Goal: Check status: Check status

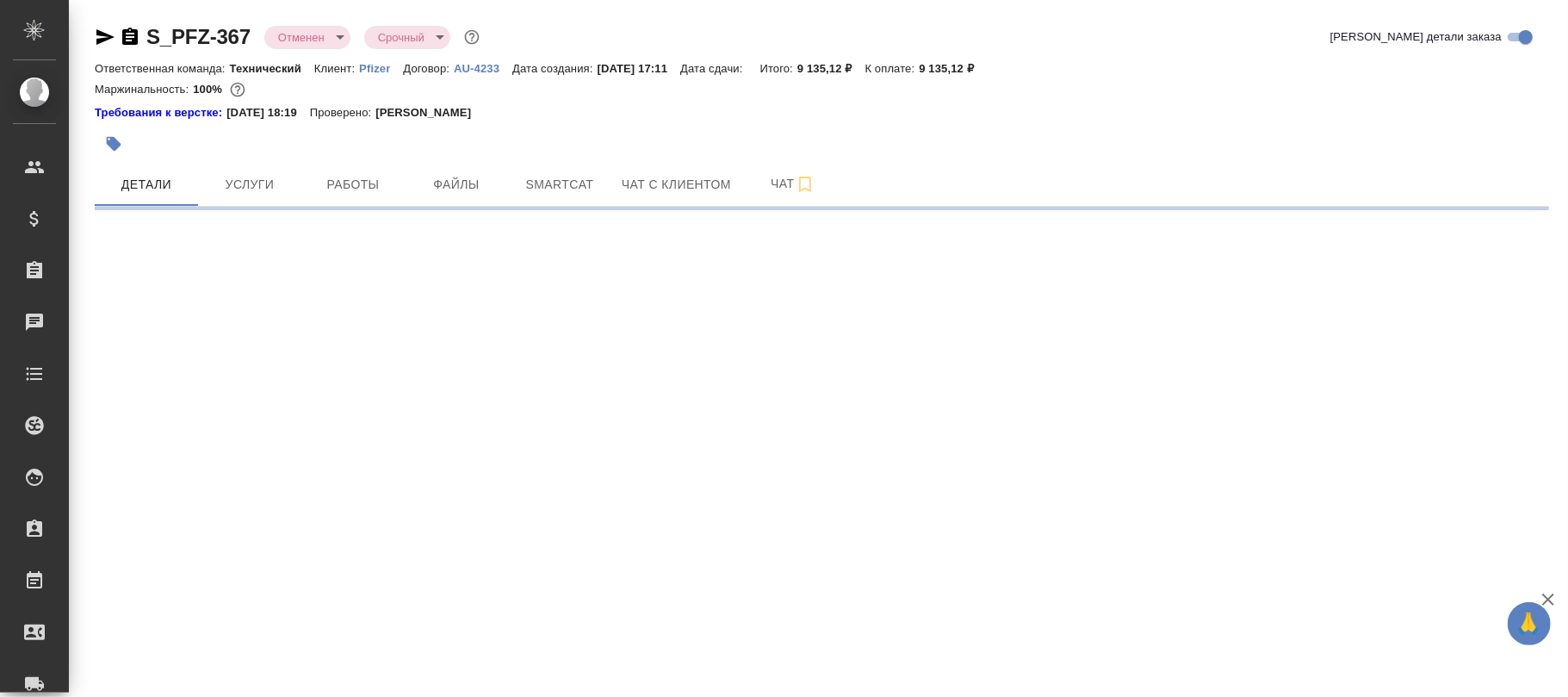
select select "RU"
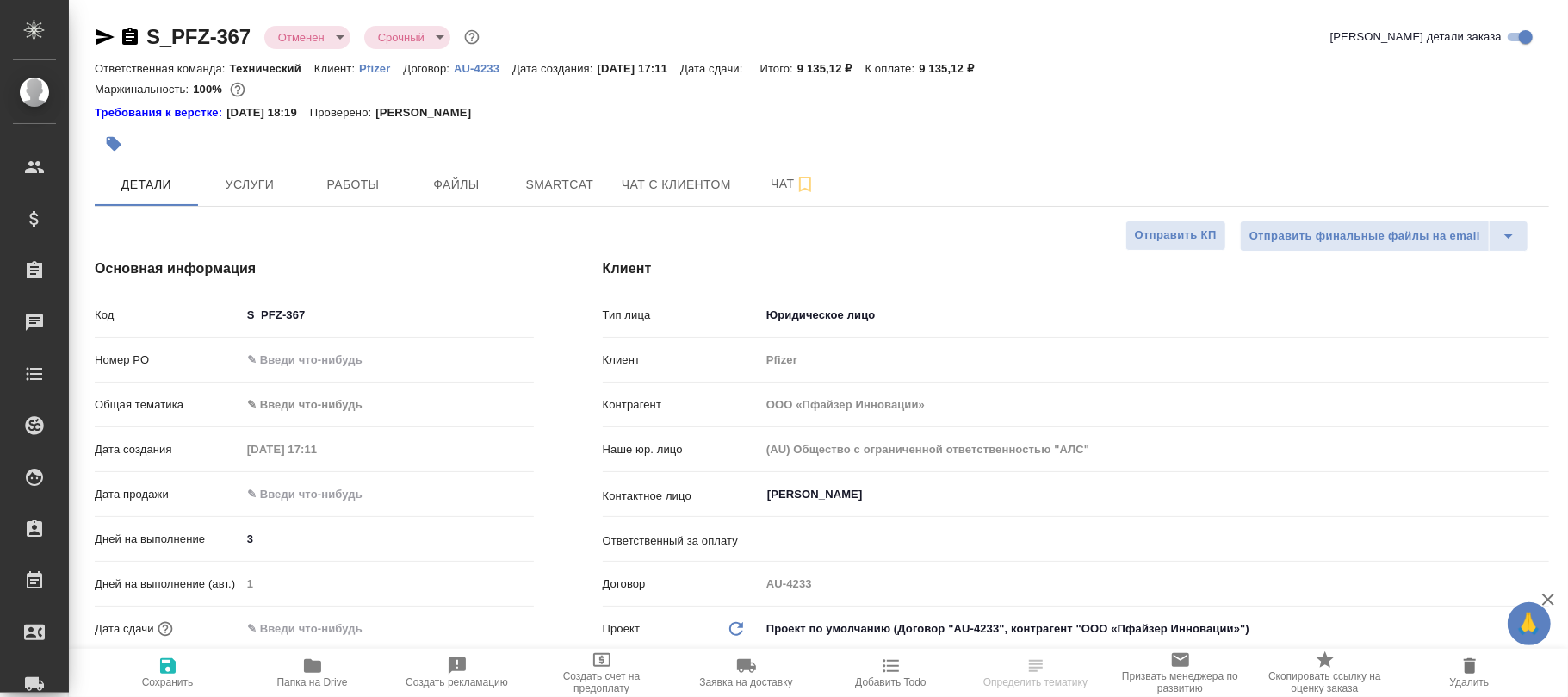
click at [327, 35] on body "🙏 .cls-1 fill:#fff; AWATERA [PERSON_NAME]fokina Клиенты Спецификации Заказы Чат…" at bounding box center [784, 348] width 1568 height 697
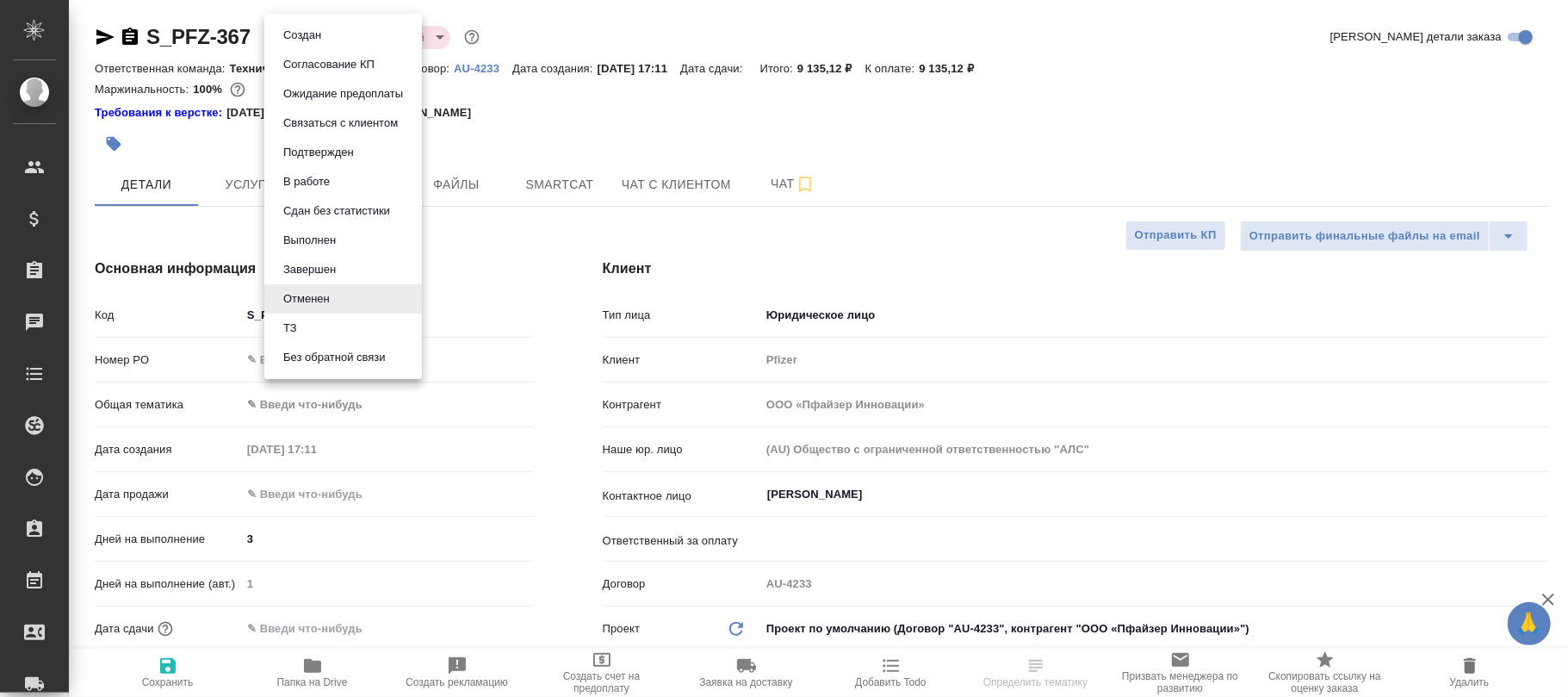
type textarea "x"
type input "[PERSON_NAME]"
type input "[PERSON_NAME]pereverzeva"
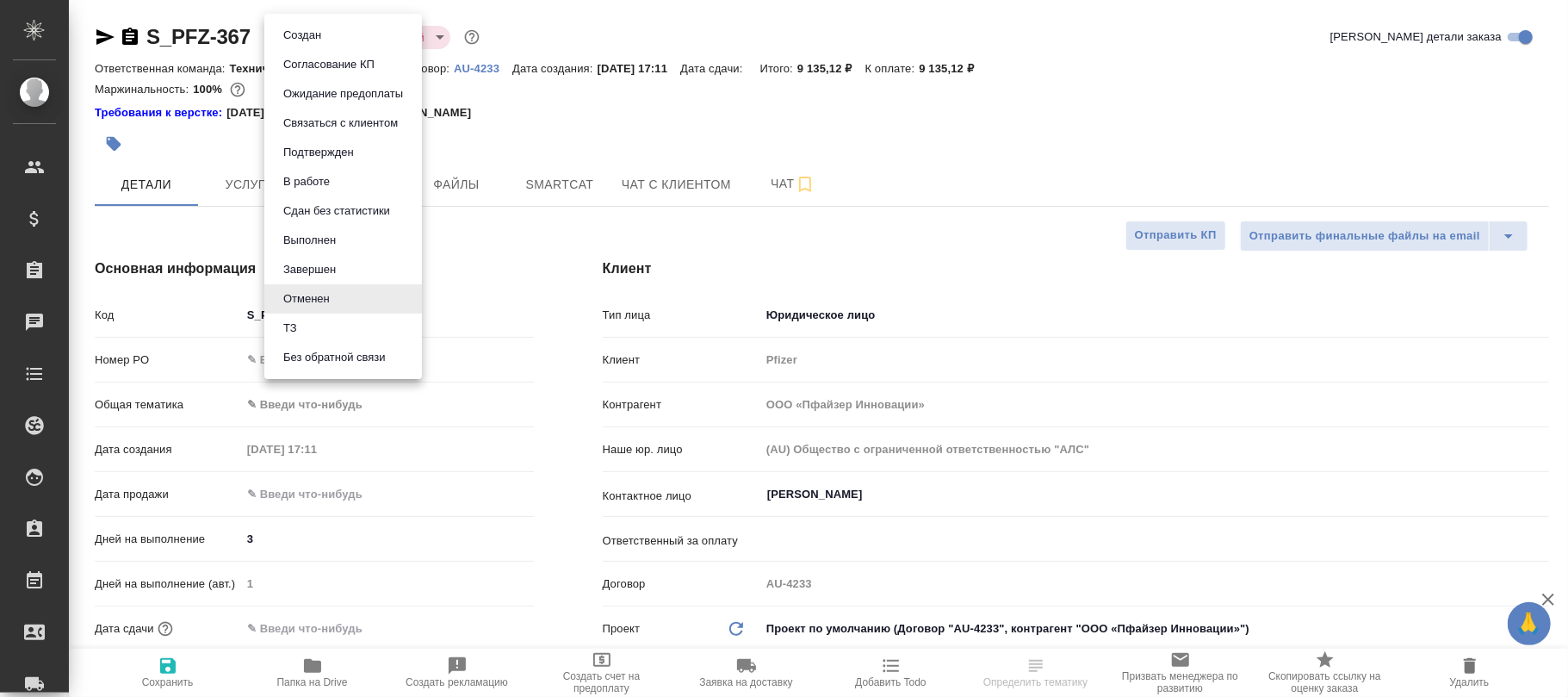
type textarea "x"
click at [345, 57] on button "Согласование КП" at bounding box center [328, 64] width 101 height 19
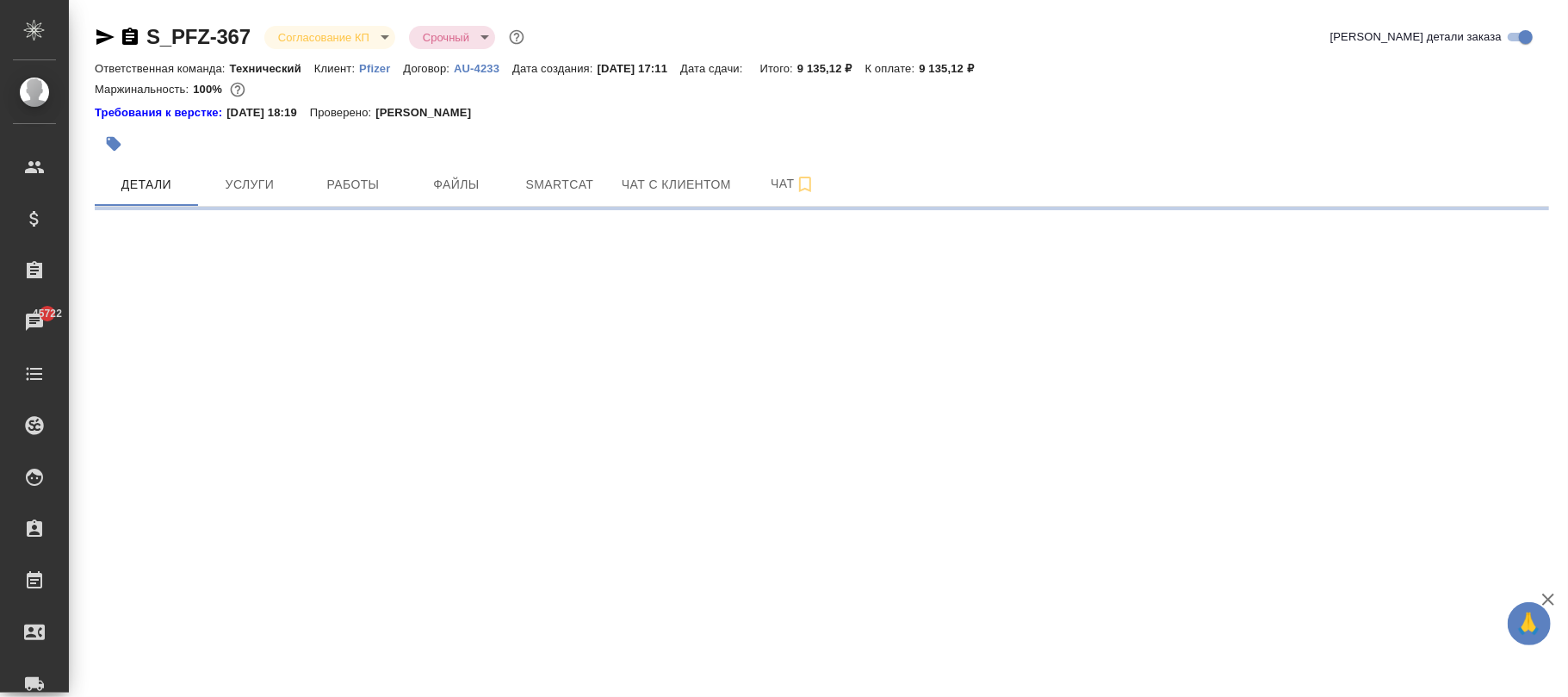
select select "RU"
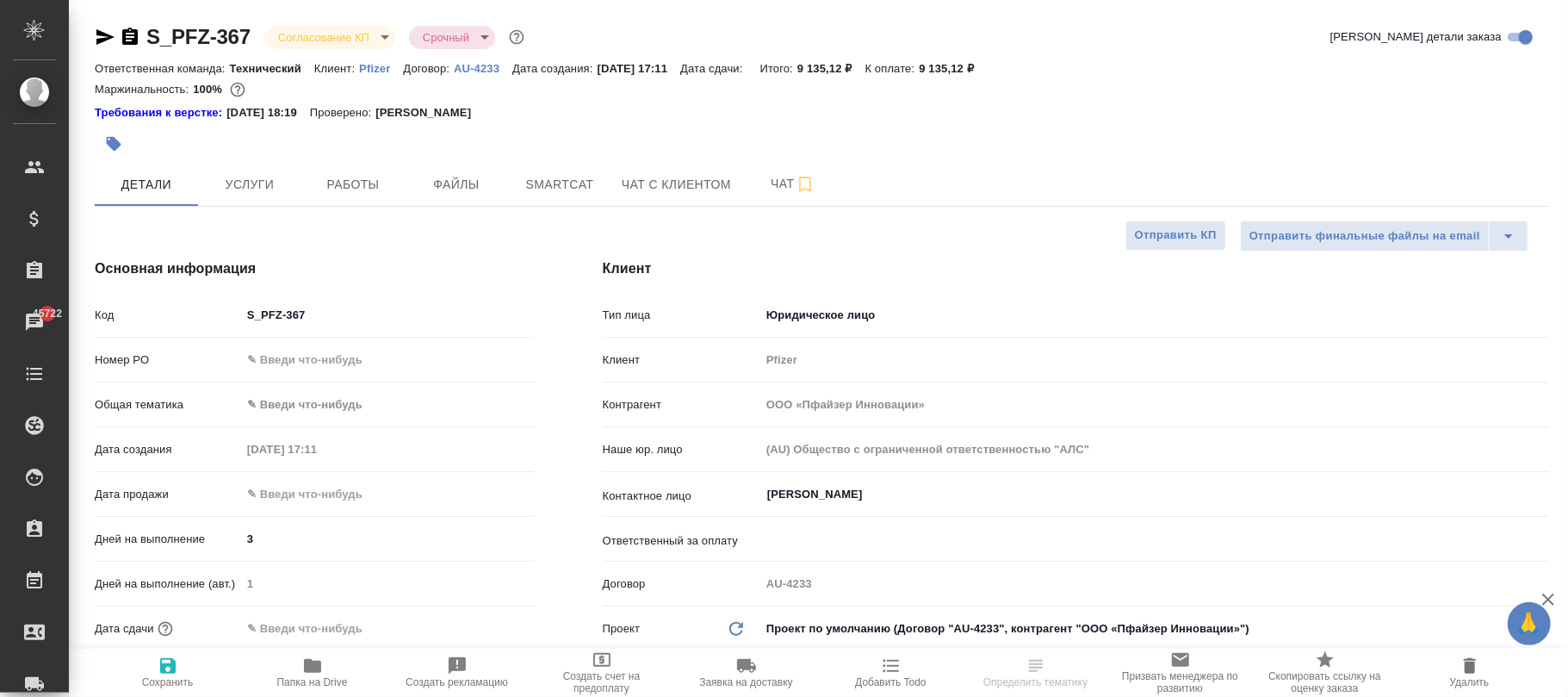
type textarea "x"
click at [159, 675] on icon "button" at bounding box center [168, 665] width 21 height 21
type textarea "x"
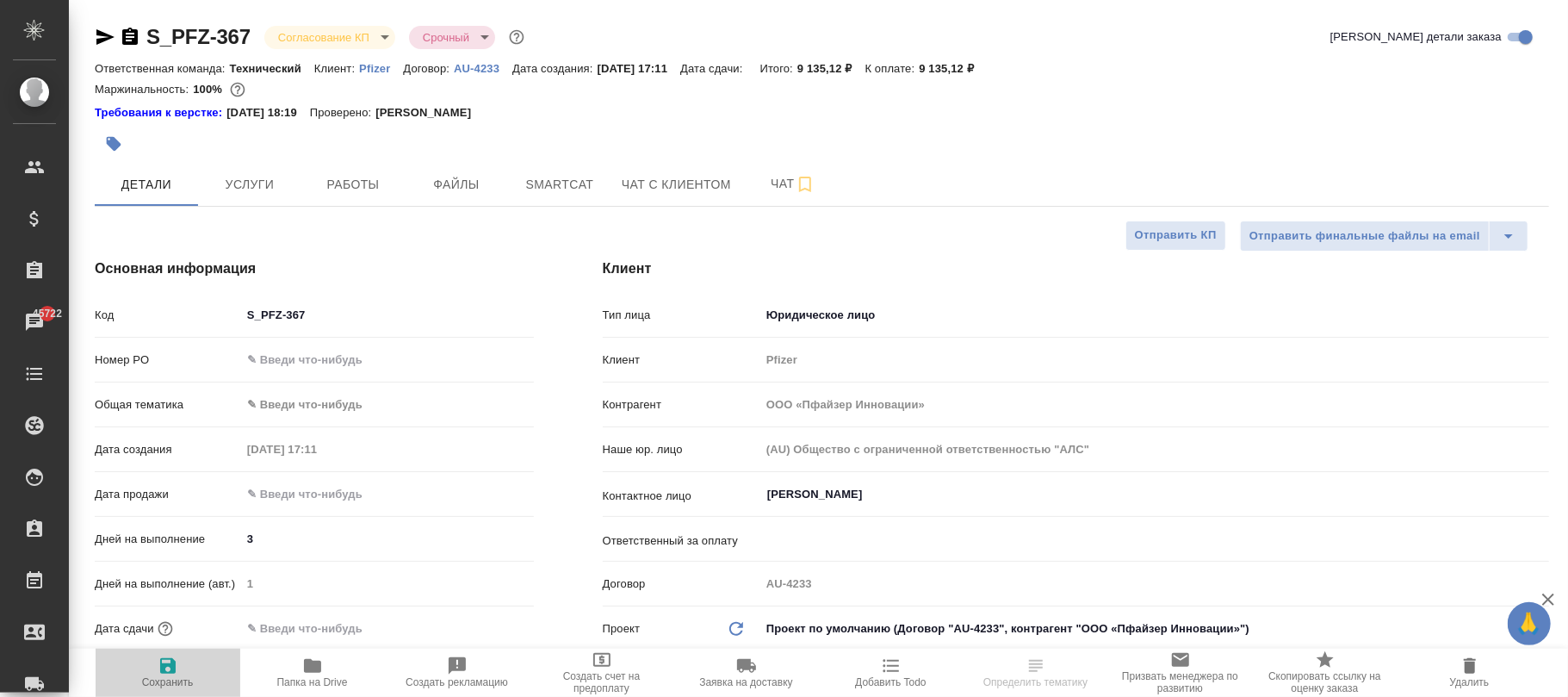
type textarea "x"
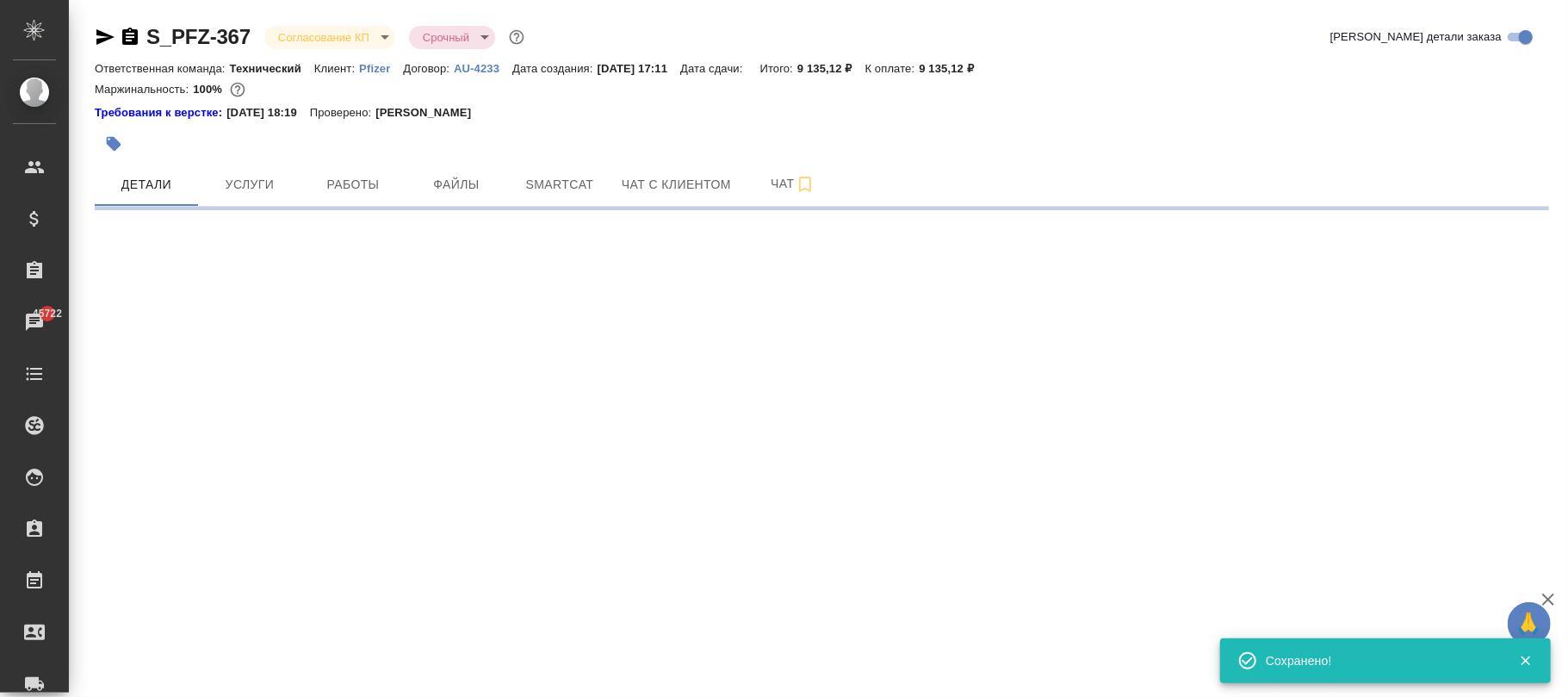
select select "RU"
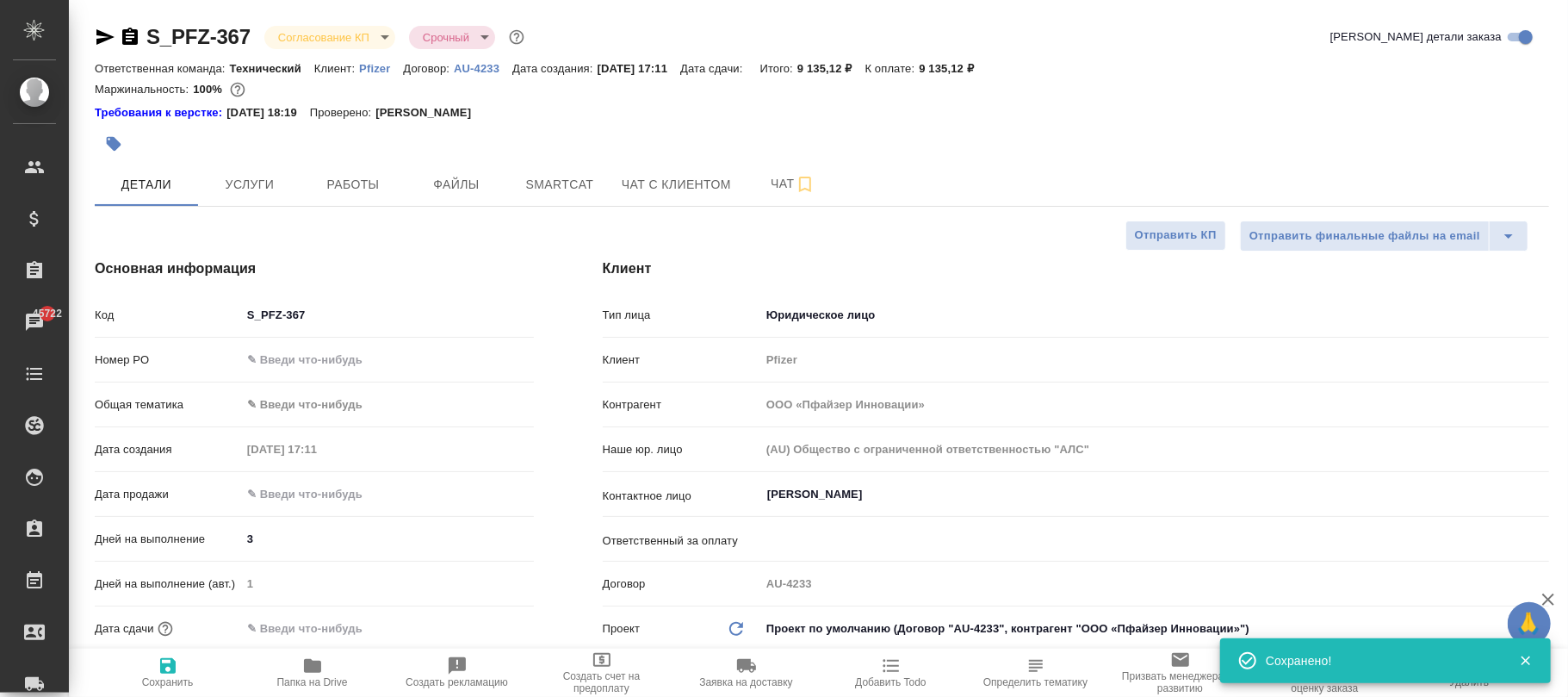
type textarea "x"
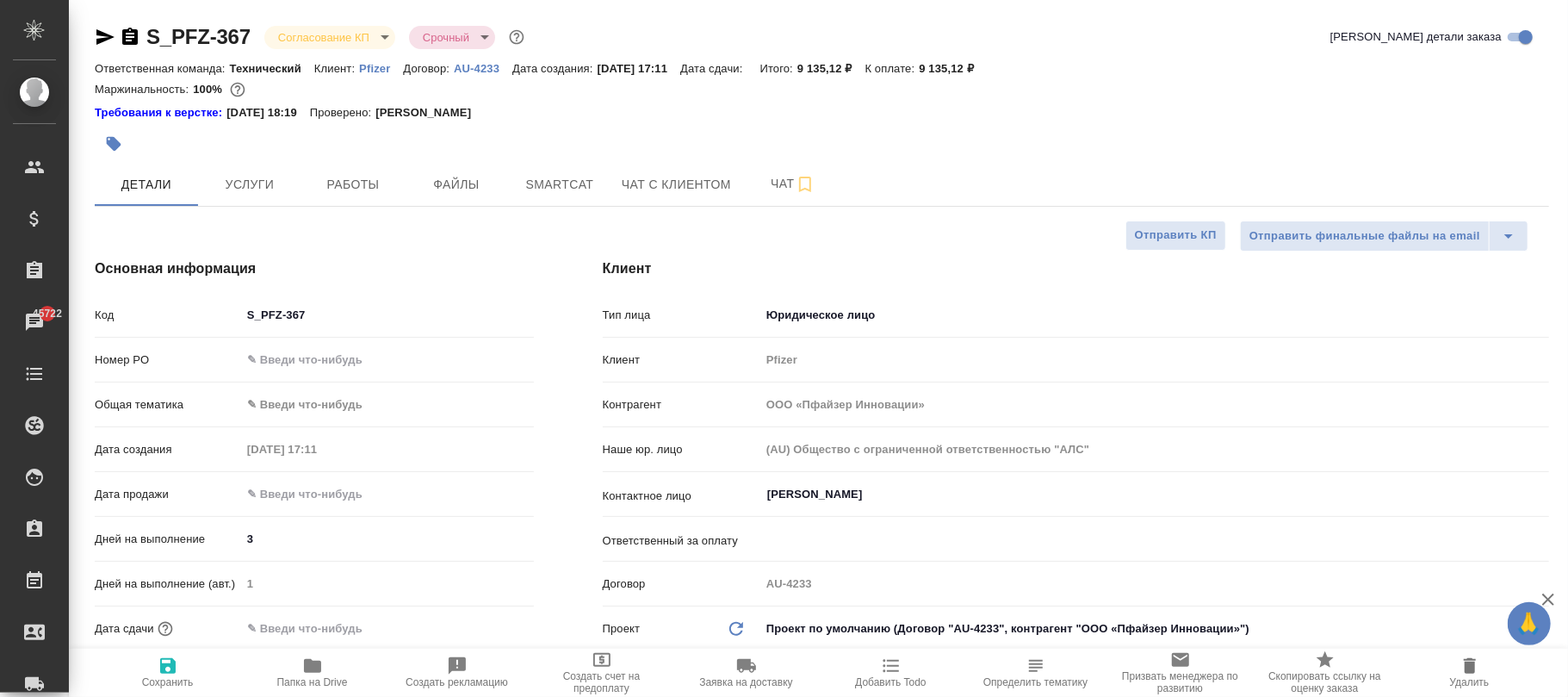
type textarea "x"
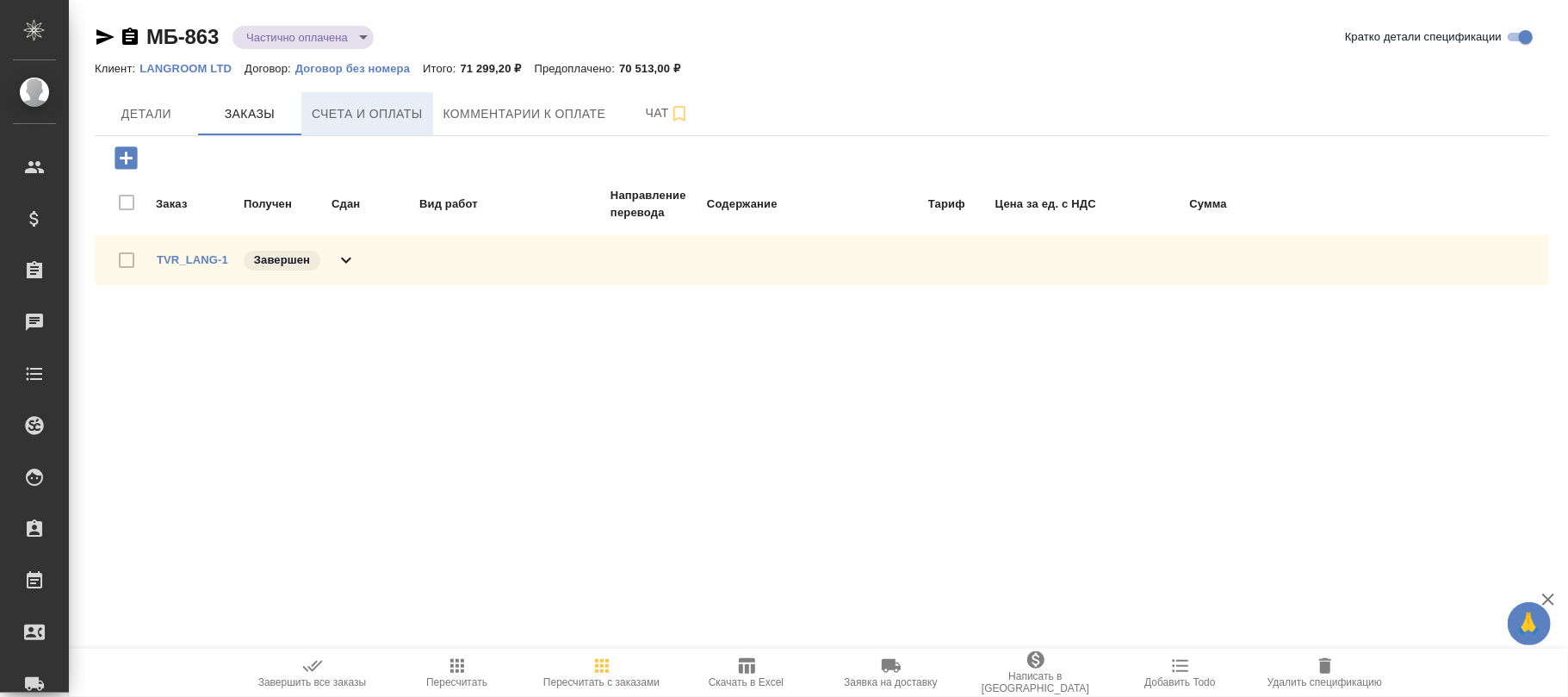
click at [386, 104] on span "Счета и оплаты" at bounding box center [368, 114] width 111 height 22
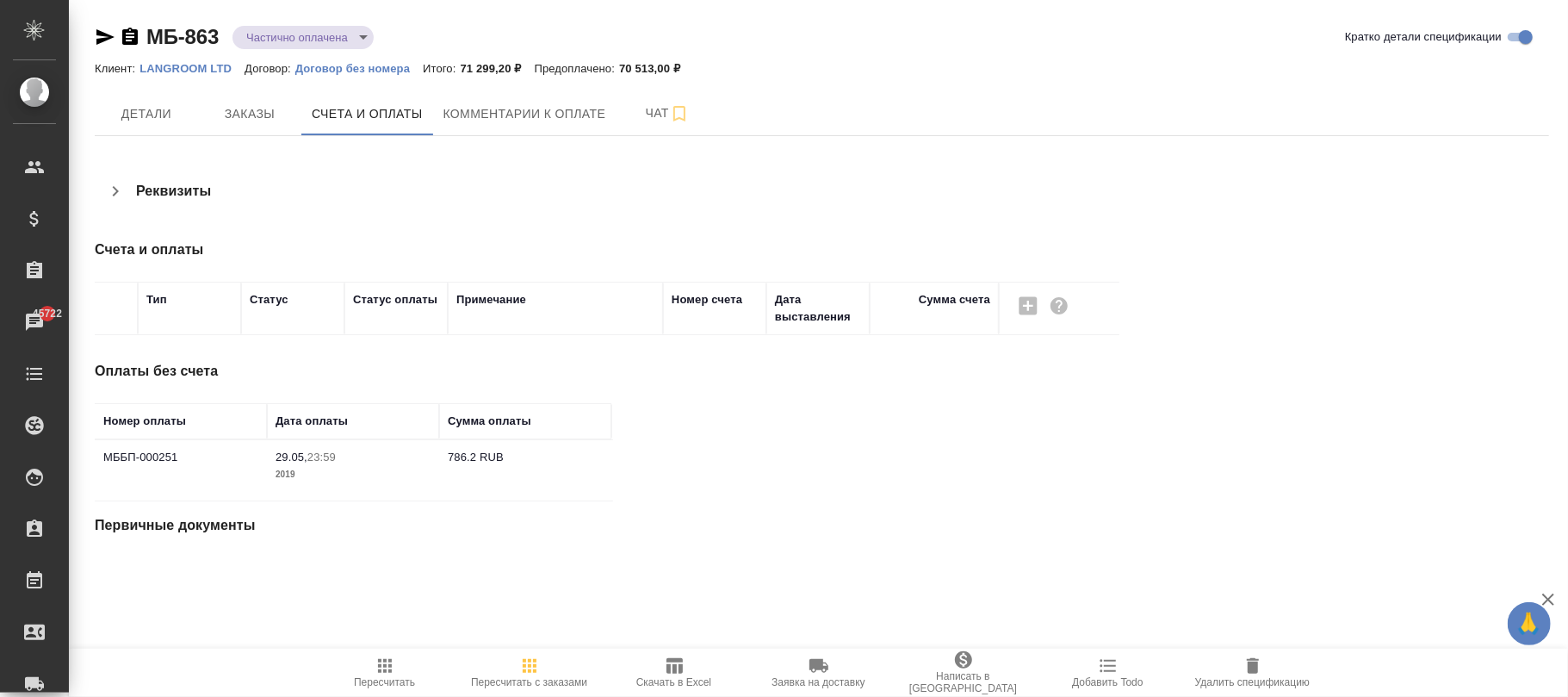
click at [180, 67] on p "LANGROOM LTD" at bounding box center [192, 68] width 105 height 13
